Goal: Task Accomplishment & Management: Use online tool/utility

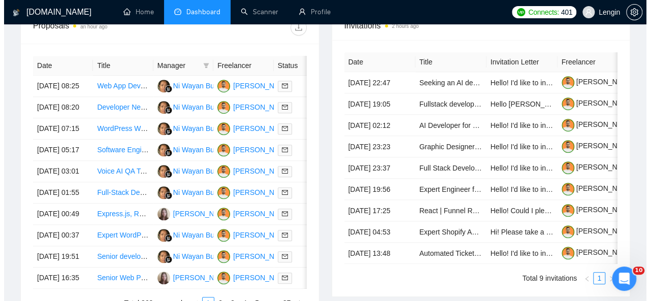
scroll to position [420, 0]
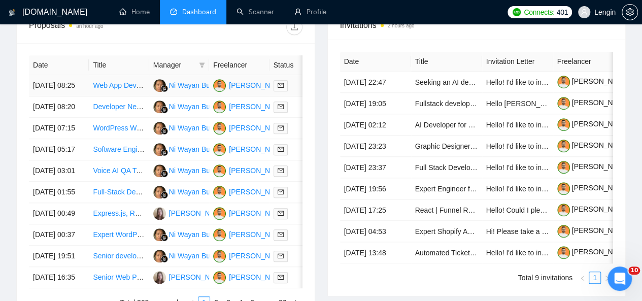
click at [131, 84] on td "Web App Development for Retreat Marketplace MVP" at bounding box center [119, 85] width 60 height 21
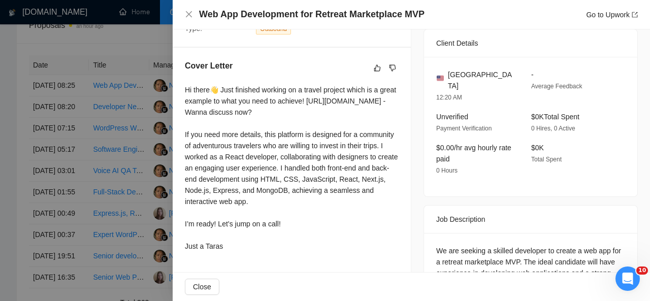
scroll to position [0, 0]
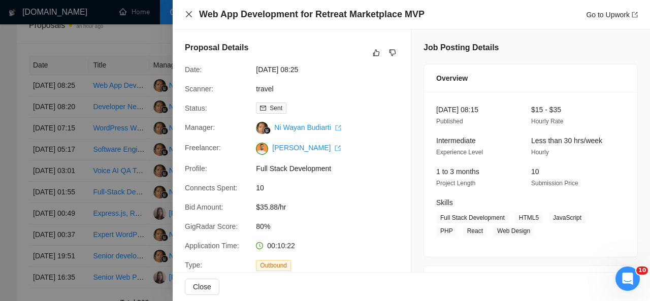
click at [187, 14] on icon "close" at bounding box center [189, 14] width 8 height 8
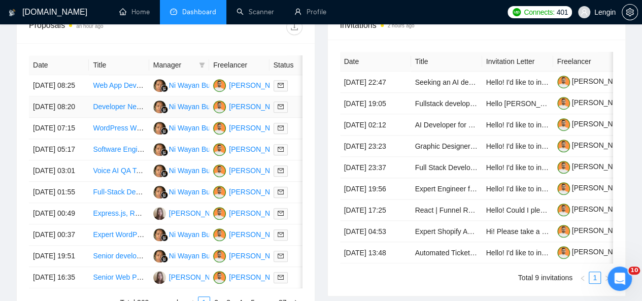
click at [132, 116] on td "Developer Needed for Optometry Contractor App and Website" at bounding box center [119, 106] width 60 height 21
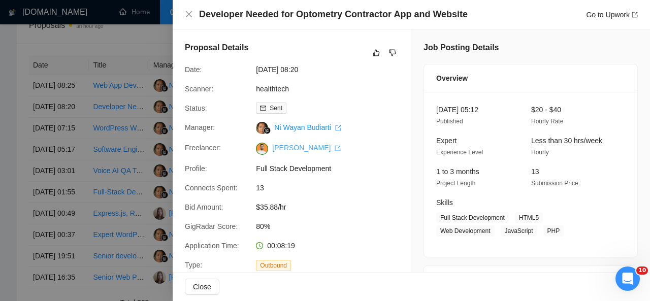
scroll to position [221, 0]
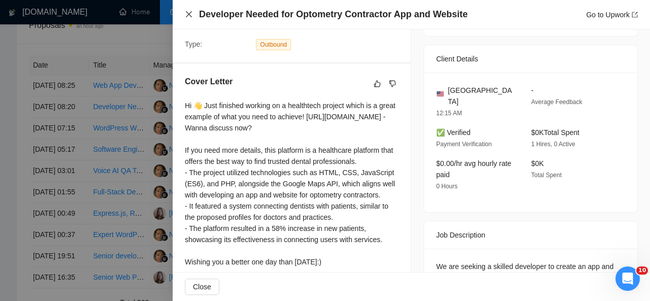
click at [192, 17] on icon "close" at bounding box center [189, 14] width 8 height 8
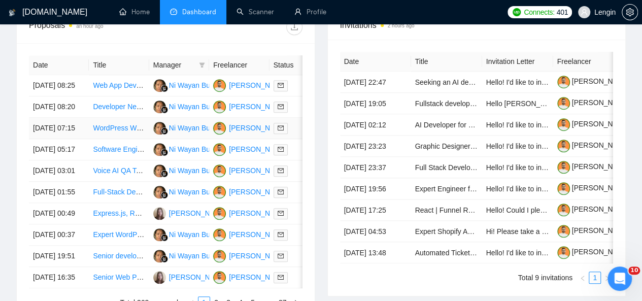
click at [135, 139] on td "WordPress Website for new Non-Profit Foundation" at bounding box center [119, 128] width 60 height 21
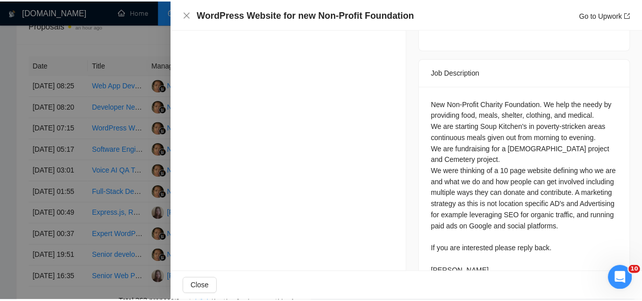
scroll to position [445, 0]
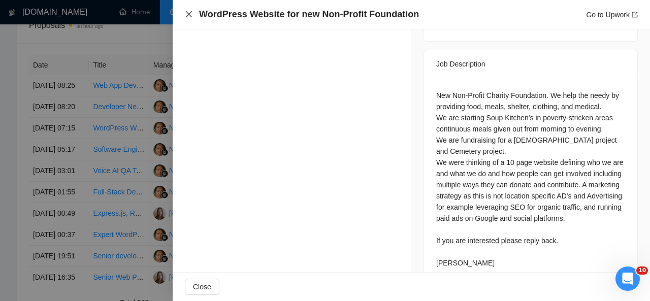
click at [186, 13] on icon "close" at bounding box center [189, 14] width 8 height 8
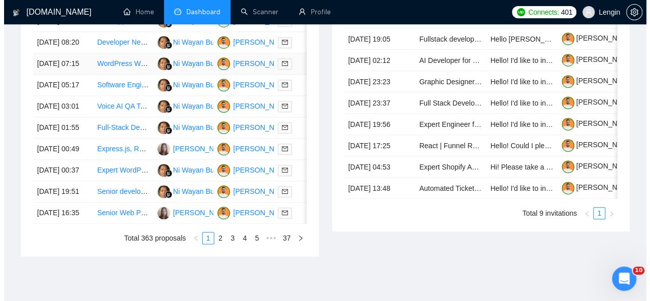
scroll to position [488, 0]
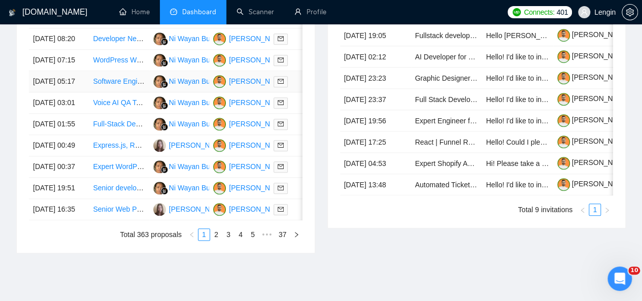
click at [126, 92] on td "Software Engineer" at bounding box center [119, 81] width 60 height 21
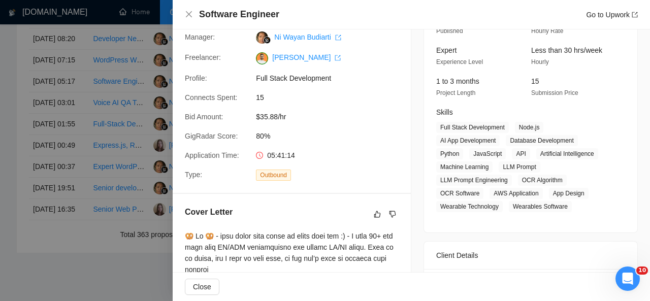
scroll to position [0, 0]
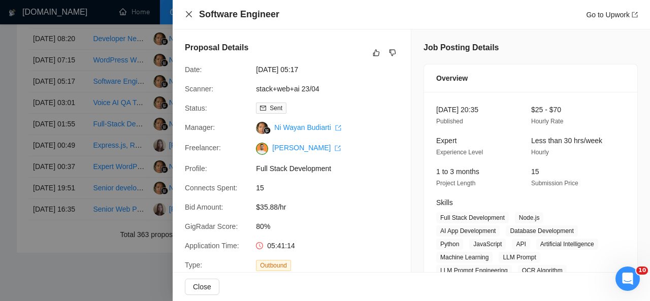
click at [190, 17] on icon "close" at bounding box center [189, 14] width 8 height 8
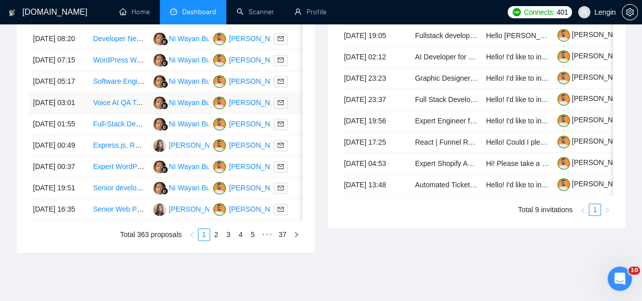
click at [136, 114] on td "Voice AI QA Testing" at bounding box center [119, 102] width 60 height 21
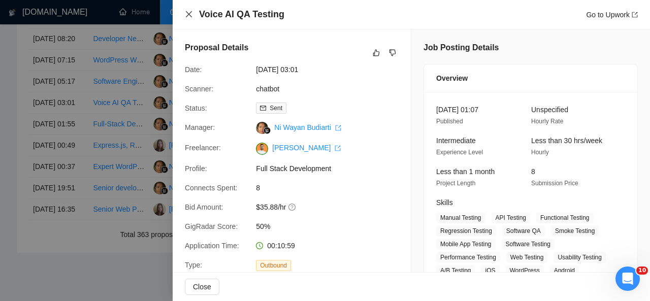
click at [187, 13] on icon "close" at bounding box center [189, 14] width 6 height 6
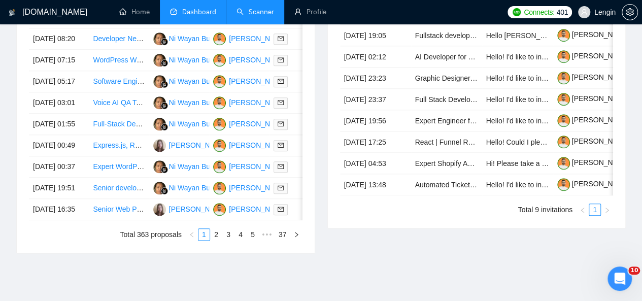
click at [272, 11] on link "Scanner" at bounding box center [256, 12] width 38 height 9
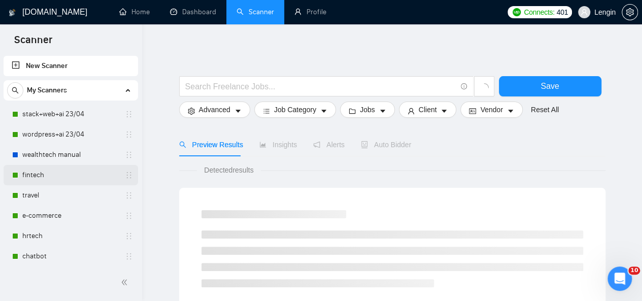
scroll to position [64, 0]
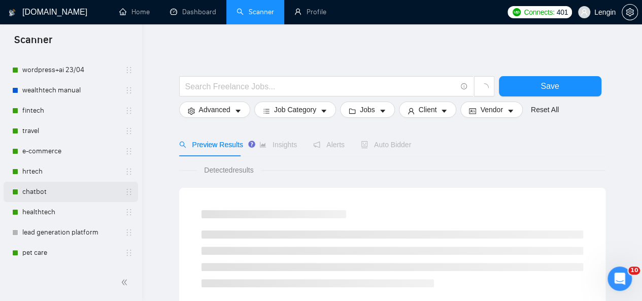
click at [57, 193] on link "chatbot" at bounding box center [70, 192] width 96 height 20
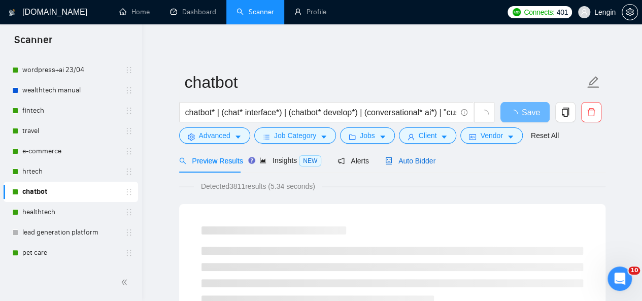
click at [404, 165] on span "Auto Bidder" at bounding box center [410, 161] width 50 height 8
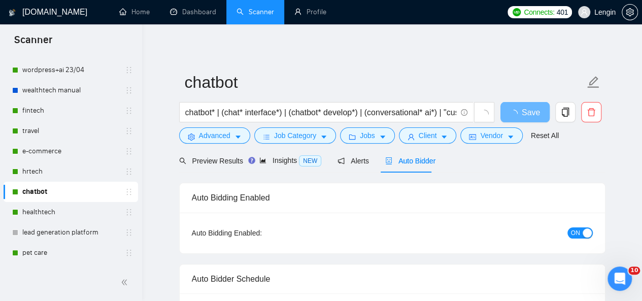
radio input "false"
radio input "true"
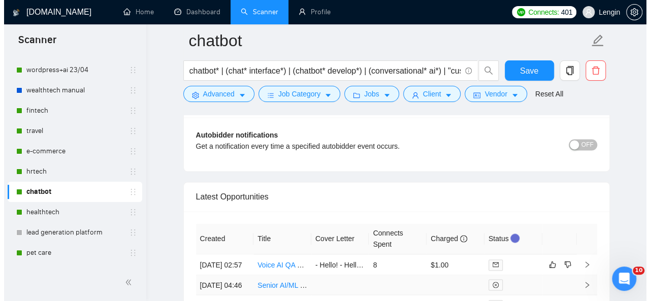
scroll to position [2713, 0]
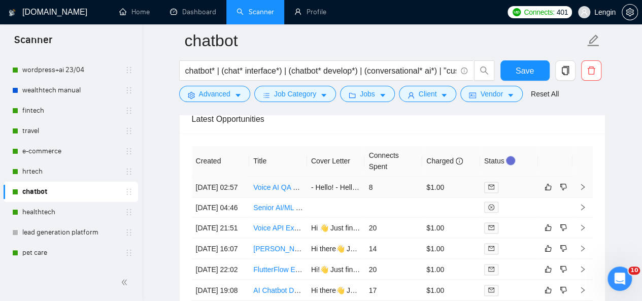
click at [297, 180] on td "Voice AI QA Testing" at bounding box center [278, 187] width 58 height 21
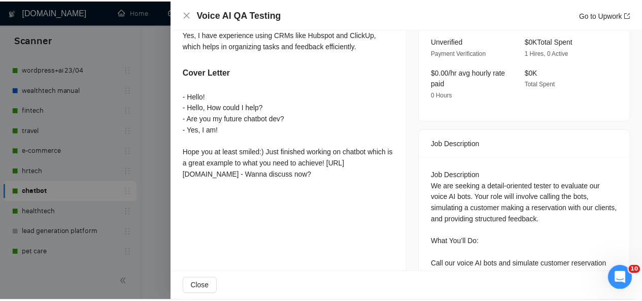
scroll to position [366, 0]
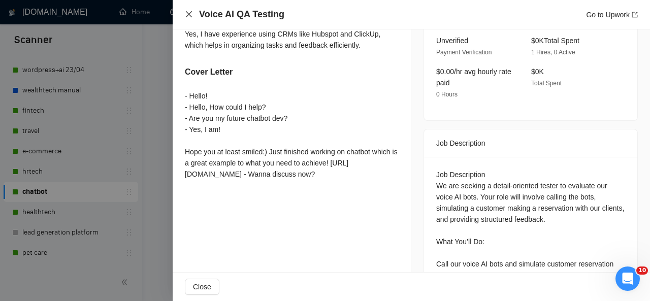
click at [185, 13] on icon "close" at bounding box center [189, 14] width 8 height 8
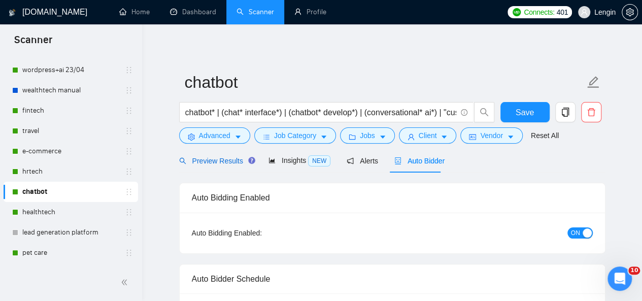
click at [203, 158] on span "Preview Results" at bounding box center [215, 161] width 73 height 8
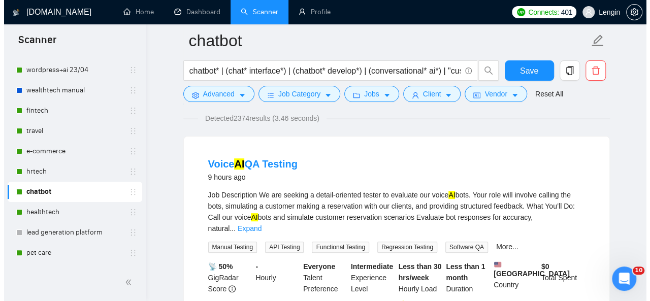
scroll to position [77, 0]
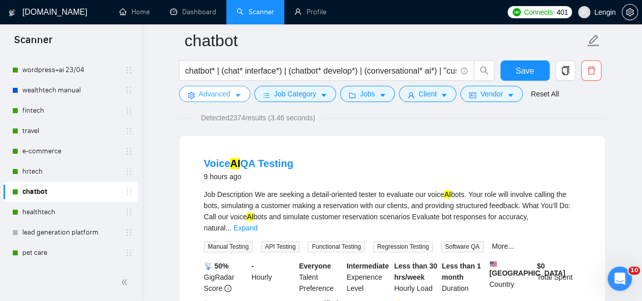
click at [230, 91] on button "Advanced" at bounding box center [214, 94] width 71 height 16
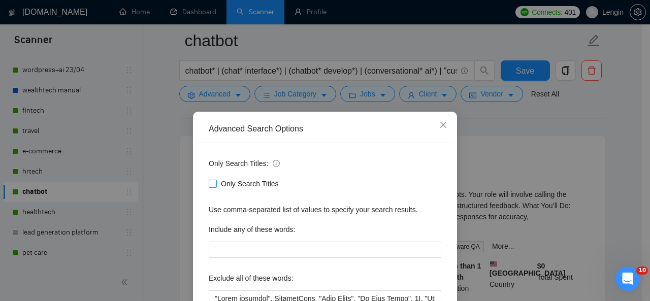
scroll to position [121, 0]
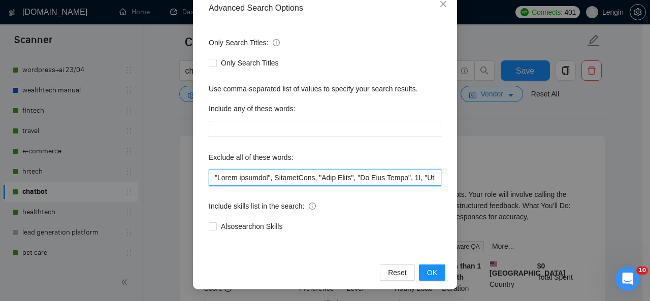
click at [211, 178] on input "text" at bounding box center [325, 178] width 233 height 16
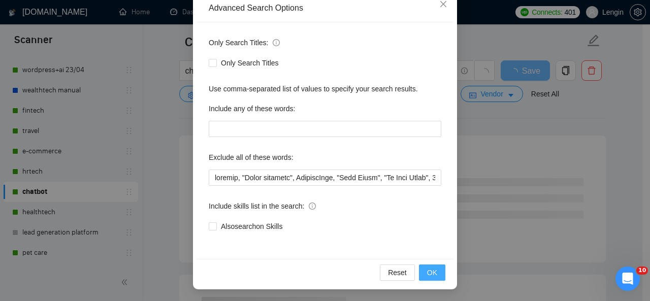
click at [419, 271] on button "OK" at bounding box center [432, 273] width 26 height 16
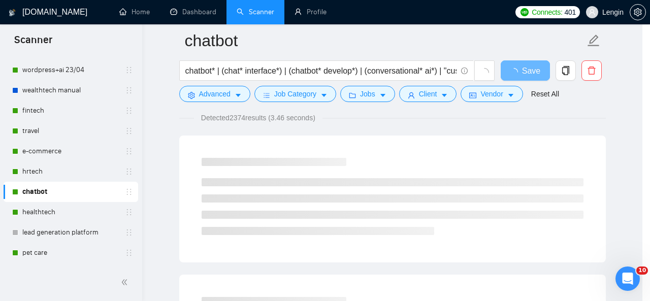
scroll to position [70, 0]
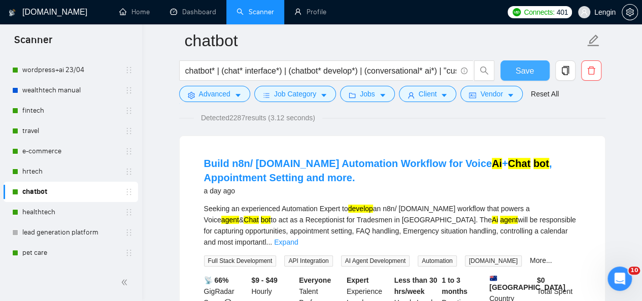
click at [530, 71] on span "Save" at bounding box center [525, 70] width 18 height 13
click at [235, 91] on span "caret-down" at bounding box center [238, 95] width 7 height 8
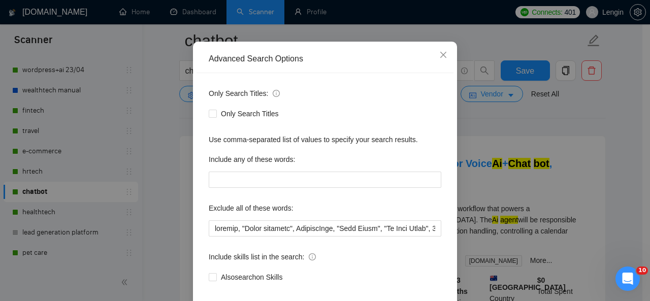
scroll to position [121, 0]
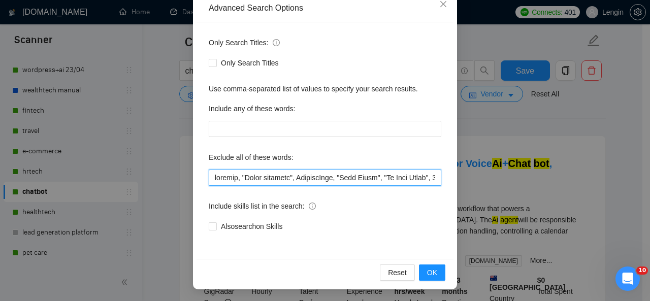
click at [210, 176] on input "text" at bounding box center [325, 178] width 233 height 16
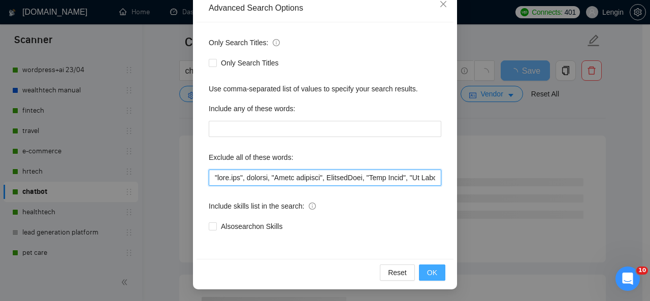
type input ""make.com", testing, "Quote estimate", FlutterFlow, "High Level", "Go High Leve…"
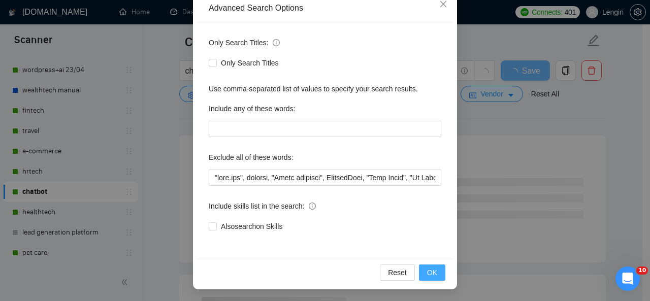
click at [436, 274] on button "OK" at bounding box center [432, 273] width 26 height 16
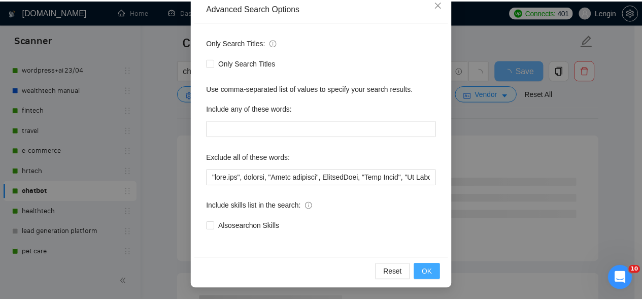
scroll to position [70, 0]
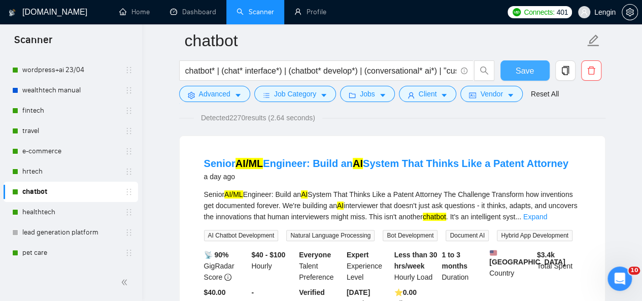
click at [527, 65] on span "Save" at bounding box center [525, 70] width 18 height 13
click at [528, 66] on span "Save" at bounding box center [525, 70] width 18 height 13
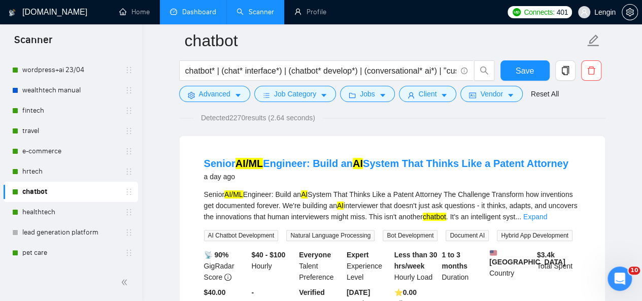
click at [208, 10] on link "Dashboard" at bounding box center [193, 12] width 46 height 9
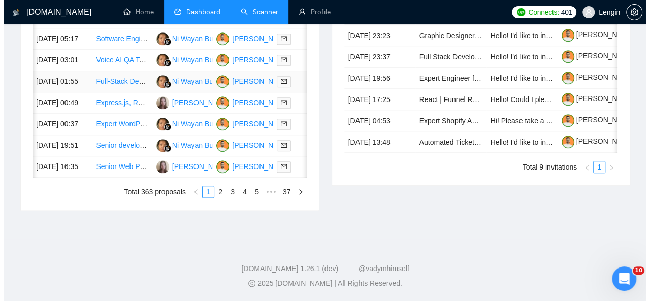
scroll to position [565, 0]
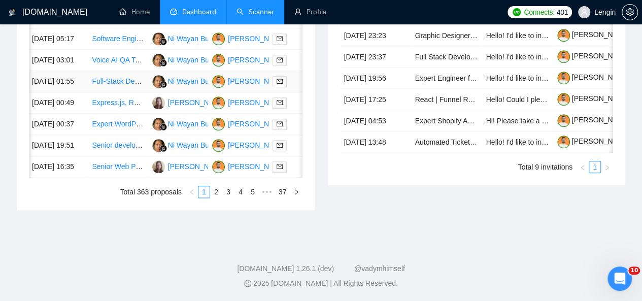
click at [139, 92] on td "Full-Stack Developer for Multi-Tenant SaaS Application" at bounding box center [118, 81] width 60 height 21
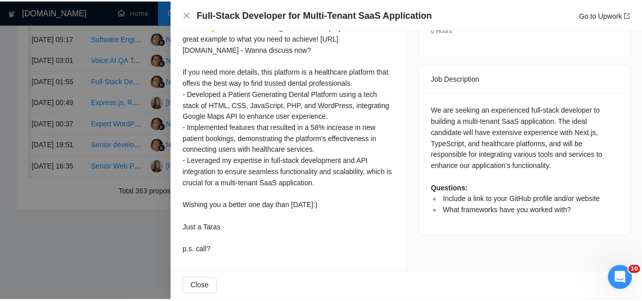
scroll to position [0, 0]
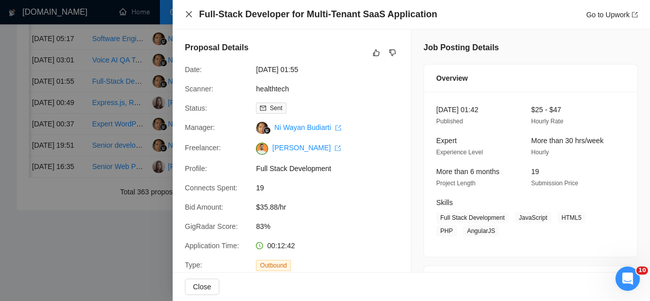
click at [188, 15] on icon "close" at bounding box center [189, 14] width 8 height 8
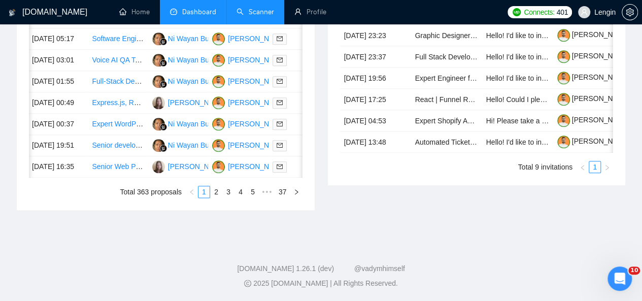
click at [252, 8] on link "Scanner" at bounding box center [256, 12] width 38 height 9
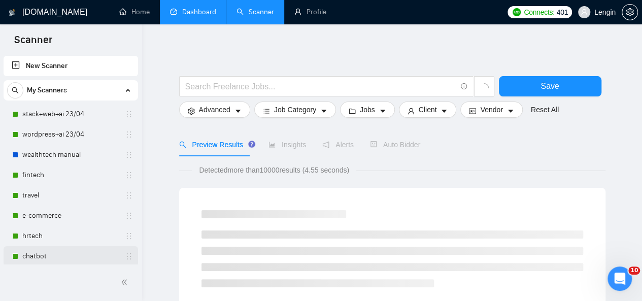
click at [54, 257] on link "chatbot" at bounding box center [70, 256] width 96 height 20
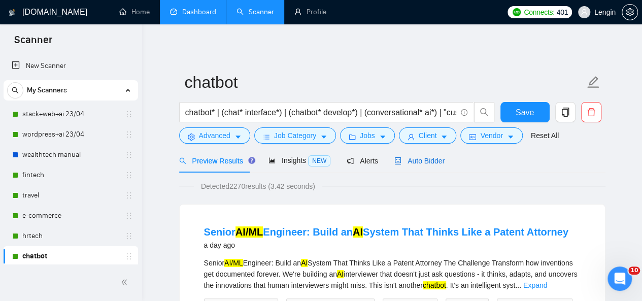
click at [439, 157] on span "Auto Bidder" at bounding box center [420, 161] width 50 height 8
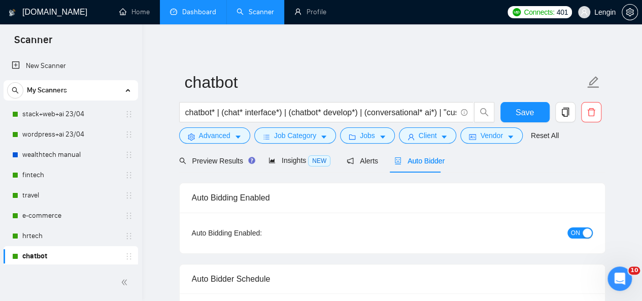
radio input "false"
radio input "true"
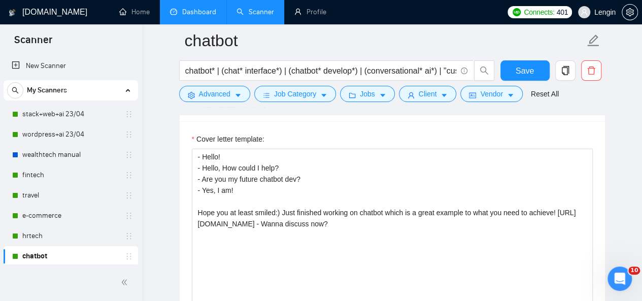
scroll to position [1311, 0]
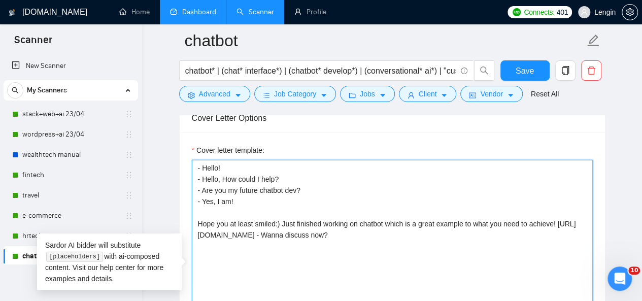
drag, startPoint x: 247, startPoint y: 204, endPoint x: 193, endPoint y: 158, distance: 70.2
click at [193, 160] on textarea "- Hello! - Hello, How could I help? - Are you my future chatbot dev? - Yes, I a…" at bounding box center [392, 274] width 401 height 229
click at [296, 223] on textarea "- Hello! - Hello, How could I help? - Are you my future chatbot dev? - Yes, I a…" at bounding box center [392, 274] width 401 height 229
